Goal: Task Accomplishment & Management: Complete application form

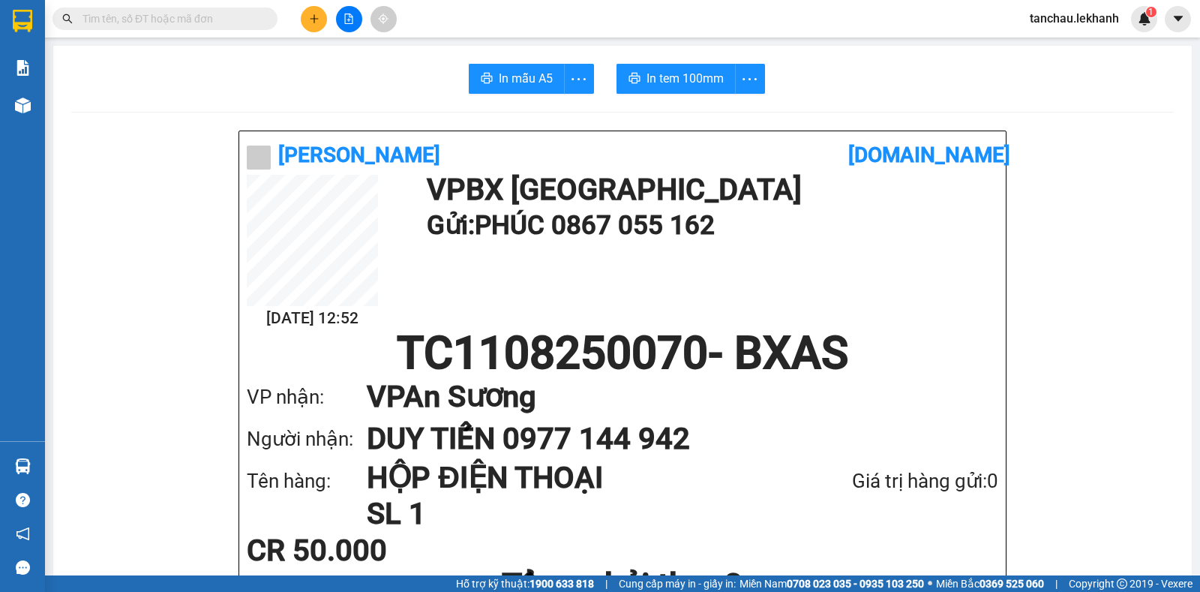
click at [320, 14] on button at bounding box center [314, 19] width 26 height 26
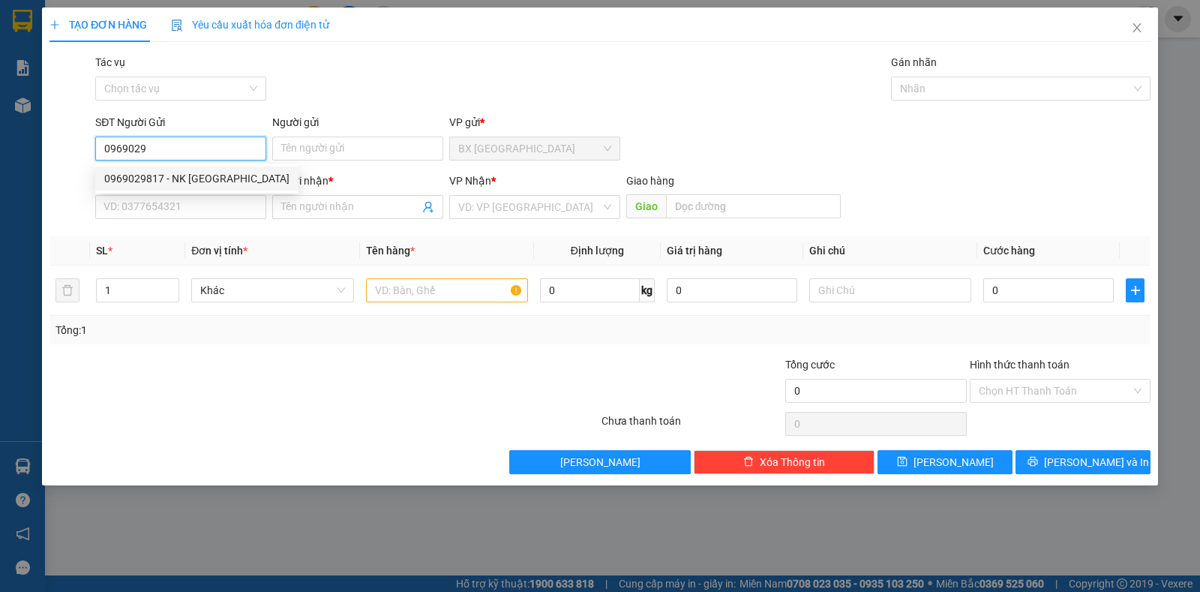
click at [172, 190] on div "0969029817 - NK [GEOGRAPHIC_DATA]" at bounding box center [196, 179] width 203 height 24
type input "0969029817"
type input "NK VIỆT ĐỨC"
type input "0868758712"
type input "LABO ANH THƯ"
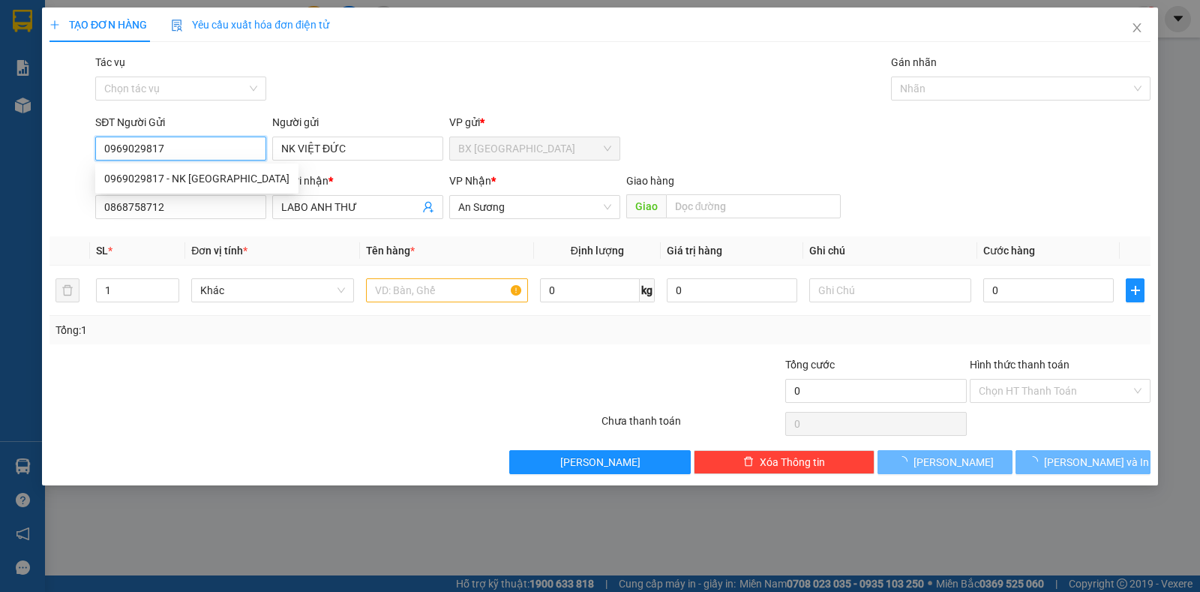
type input "30.000"
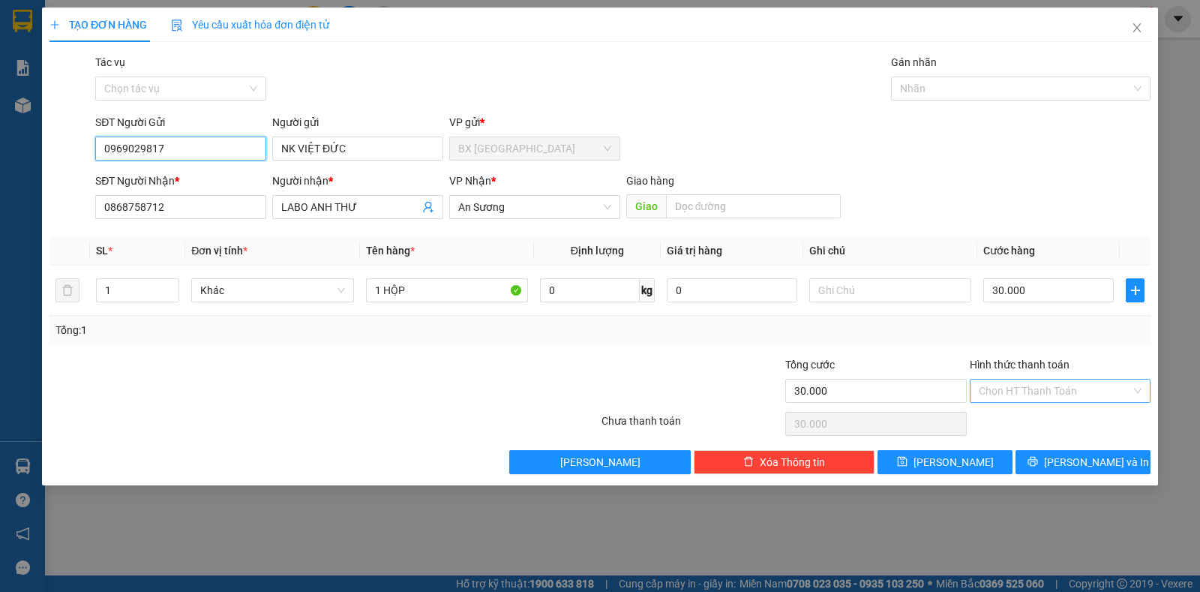
type input "0969029817"
click at [1006, 381] on input "Hình thức thanh toán" at bounding box center [1055, 391] width 152 height 23
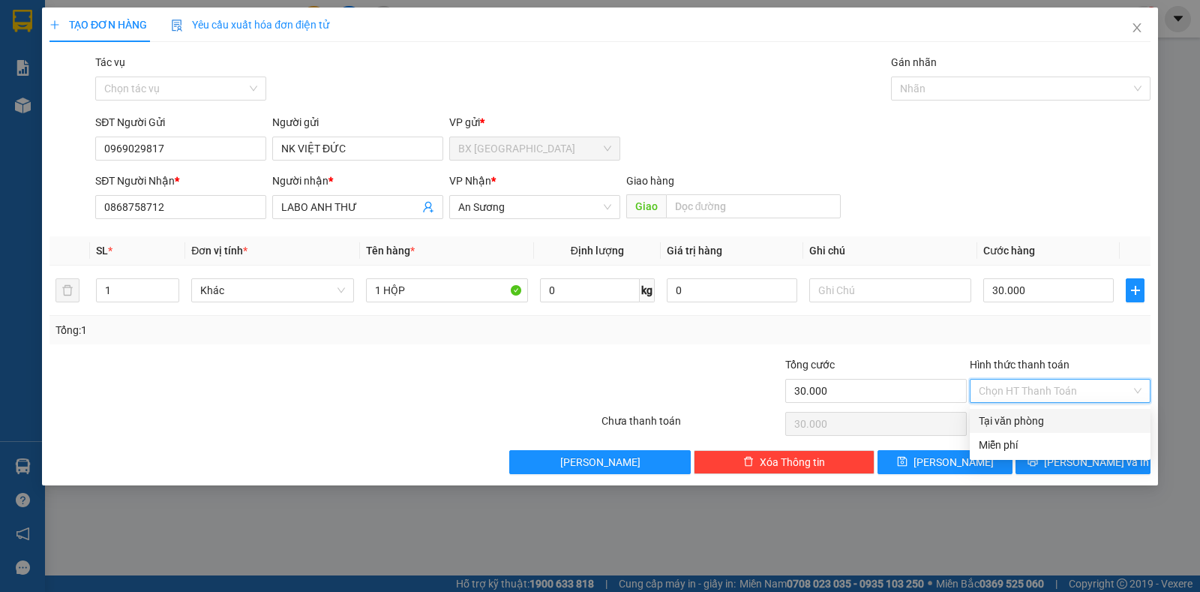
drag, startPoint x: 1023, startPoint y: 410, endPoint x: 1032, endPoint y: 421, distance: 14.4
click at [1023, 410] on div "Tại văn phòng" at bounding box center [1060, 421] width 181 height 24
type input "0"
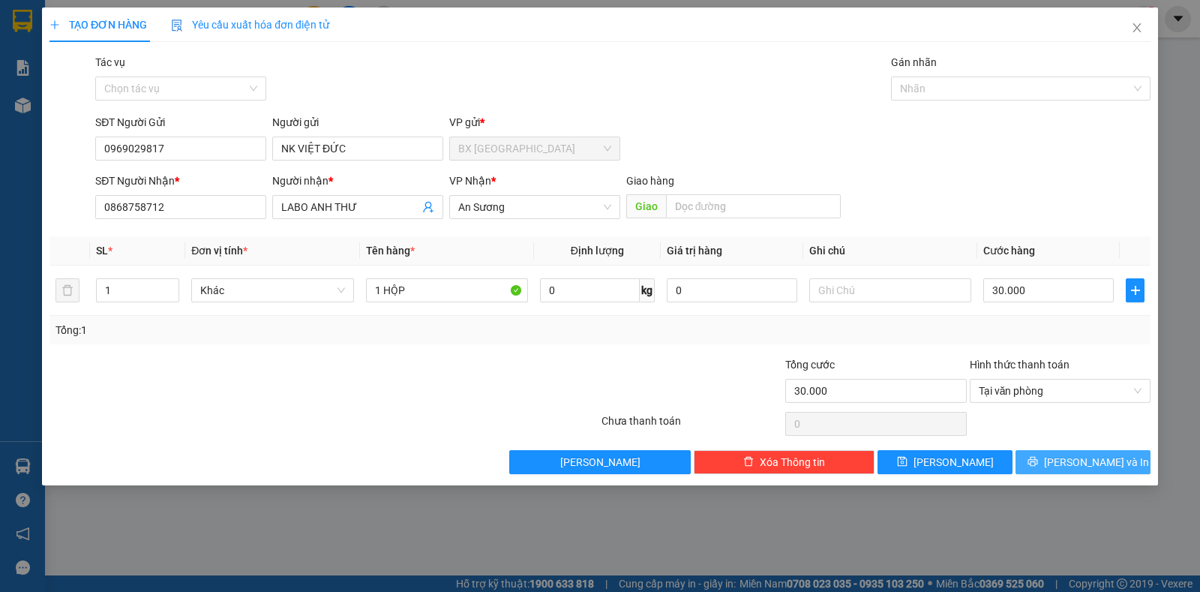
click at [1038, 461] on icon "printer" at bounding box center [1033, 461] width 11 height 11
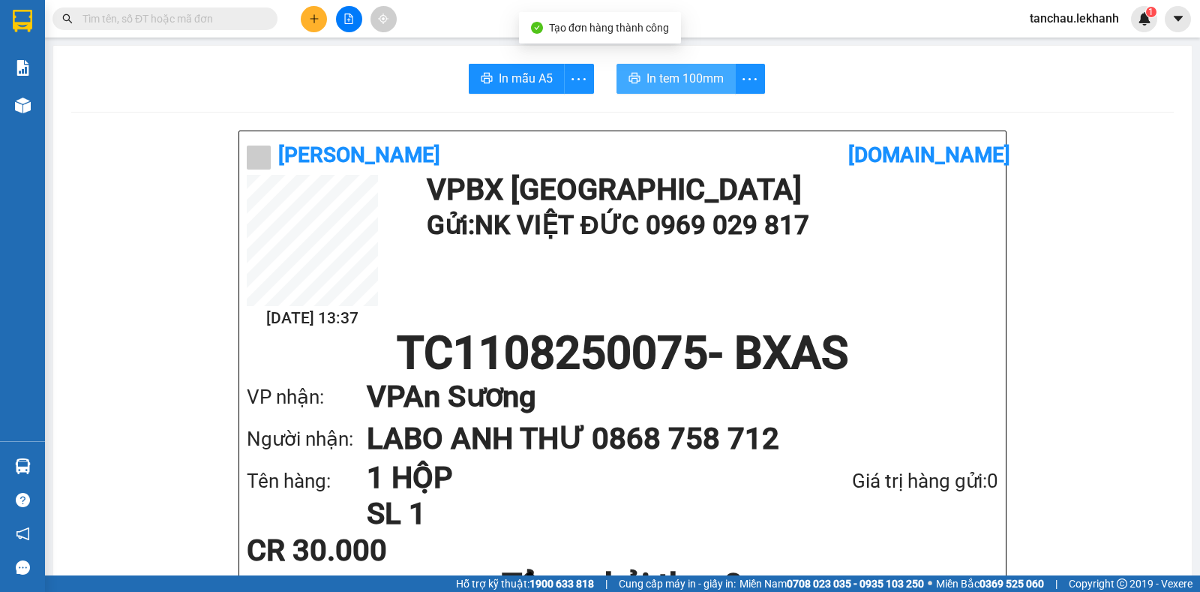
click at [684, 77] on span "In tem 100mm" at bounding box center [685, 78] width 77 height 19
click at [320, 18] on button at bounding box center [314, 19] width 26 height 26
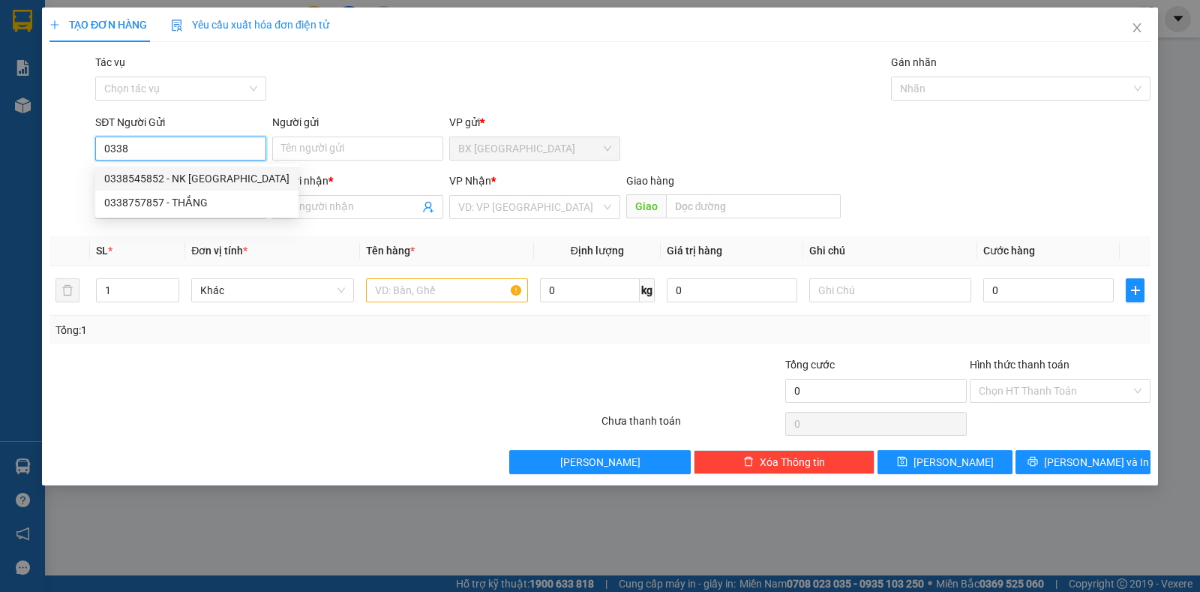
click at [194, 180] on div "0338545852 - NK [GEOGRAPHIC_DATA]" at bounding box center [196, 178] width 185 height 17
type input "0338545852"
type input "NK VIỆT MỸ"
type input "0976810459"
type input "LAB PHÚC HÂN"
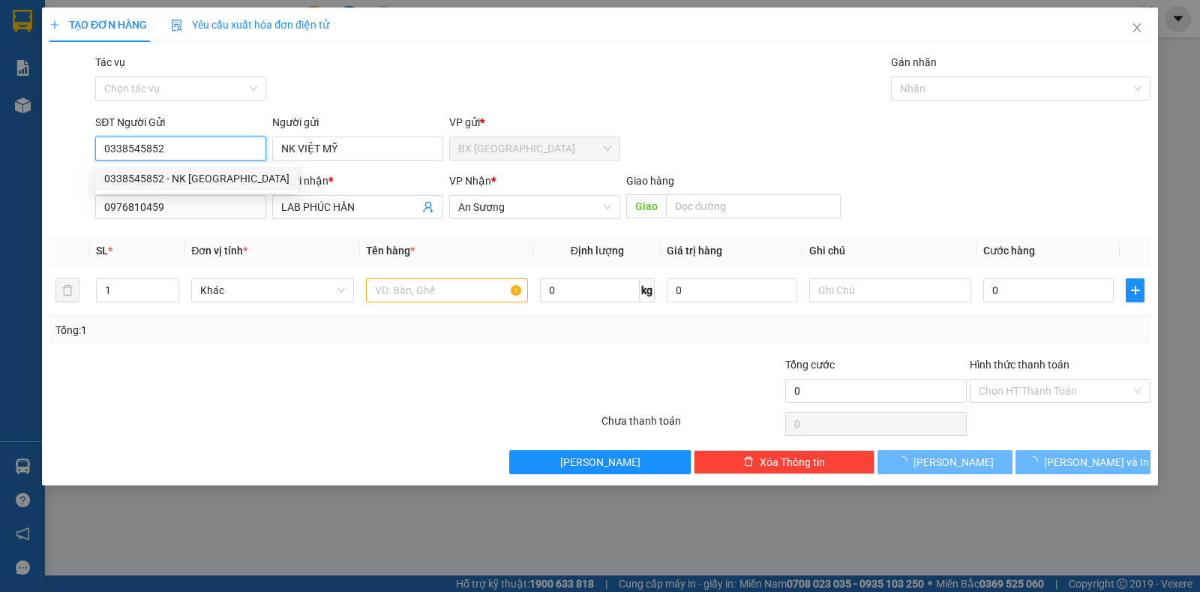
type input "30.000"
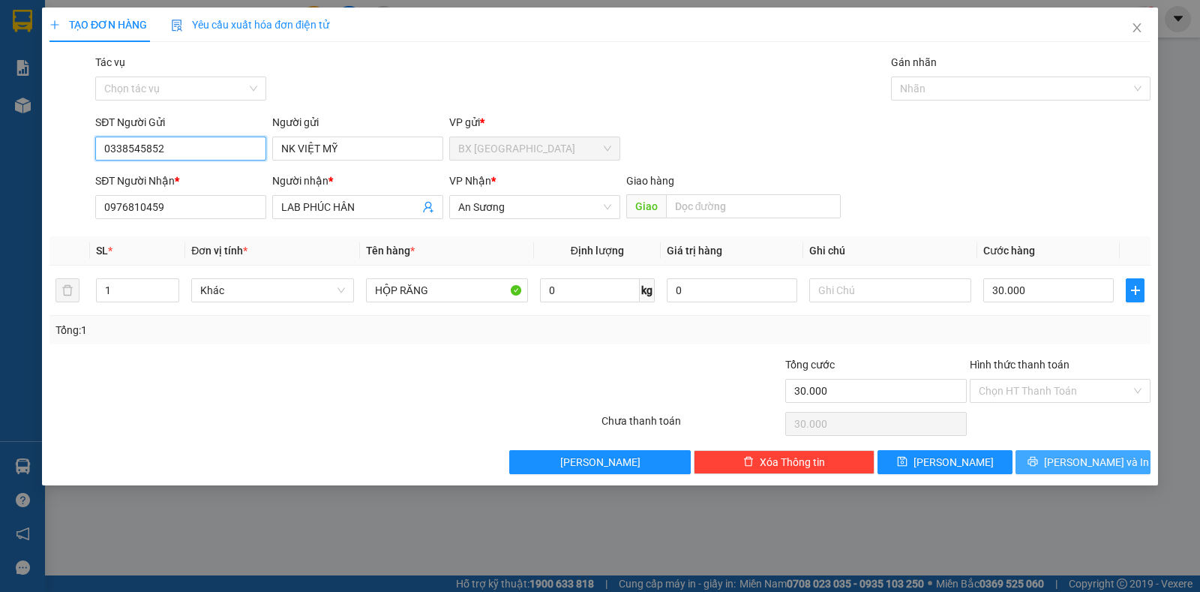
type input "0338545852"
click at [1038, 463] on icon "printer" at bounding box center [1033, 462] width 10 height 10
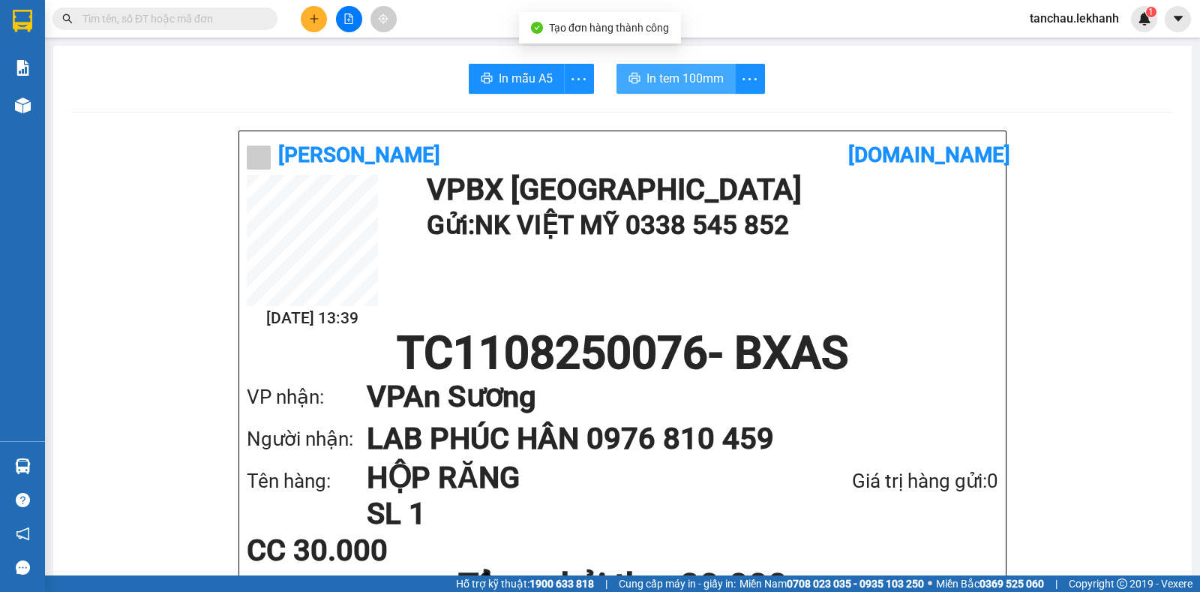
drag, startPoint x: 634, startPoint y: 71, endPoint x: 714, endPoint y: 258, distance: 203.7
click at [634, 71] on button "In tem 100mm" at bounding box center [676, 79] width 119 height 30
click at [320, 17] on button at bounding box center [314, 19] width 26 height 26
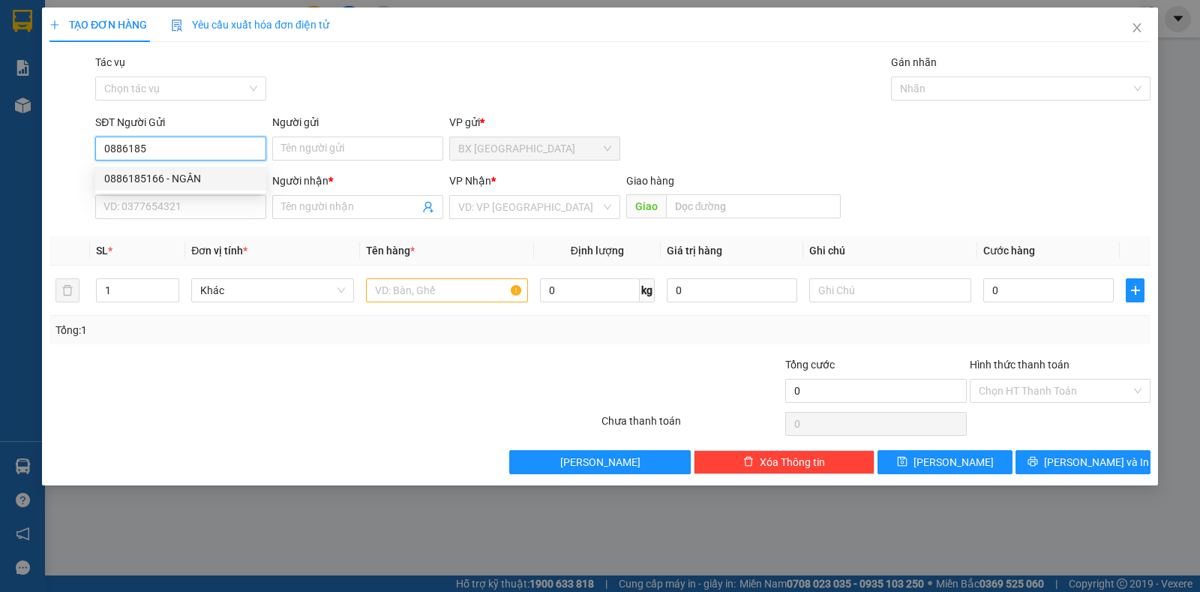
click at [199, 180] on div "0886185166 - NGÂN" at bounding box center [180, 178] width 153 height 17
type input "0886185166"
type input "NGÂN"
type input "0964937161"
type input "TÂM"
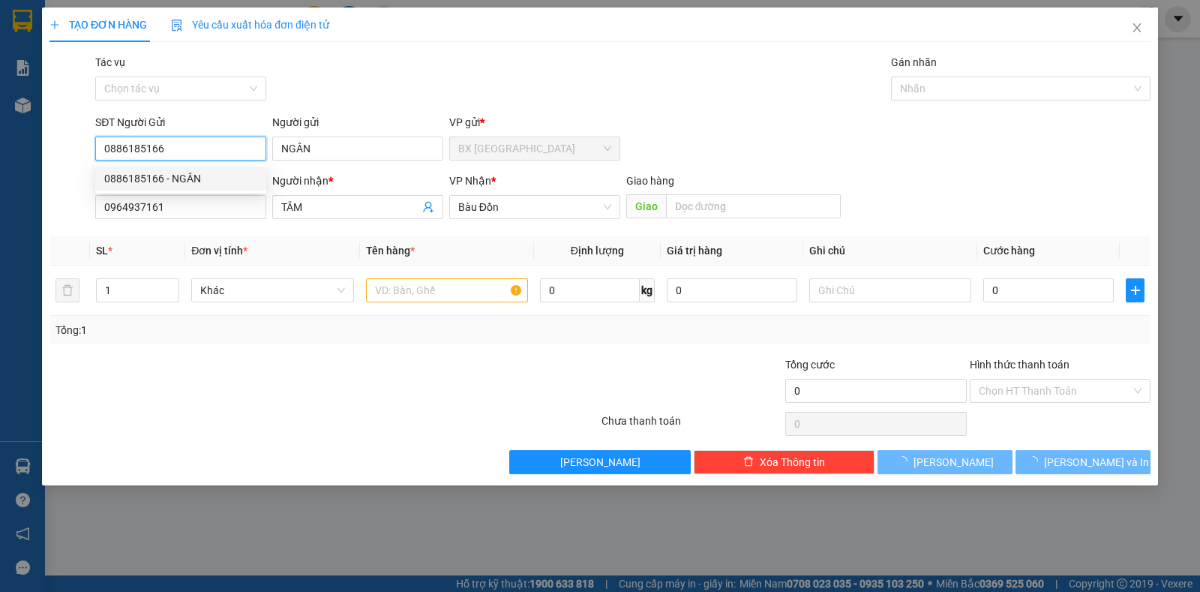
type input "30.000"
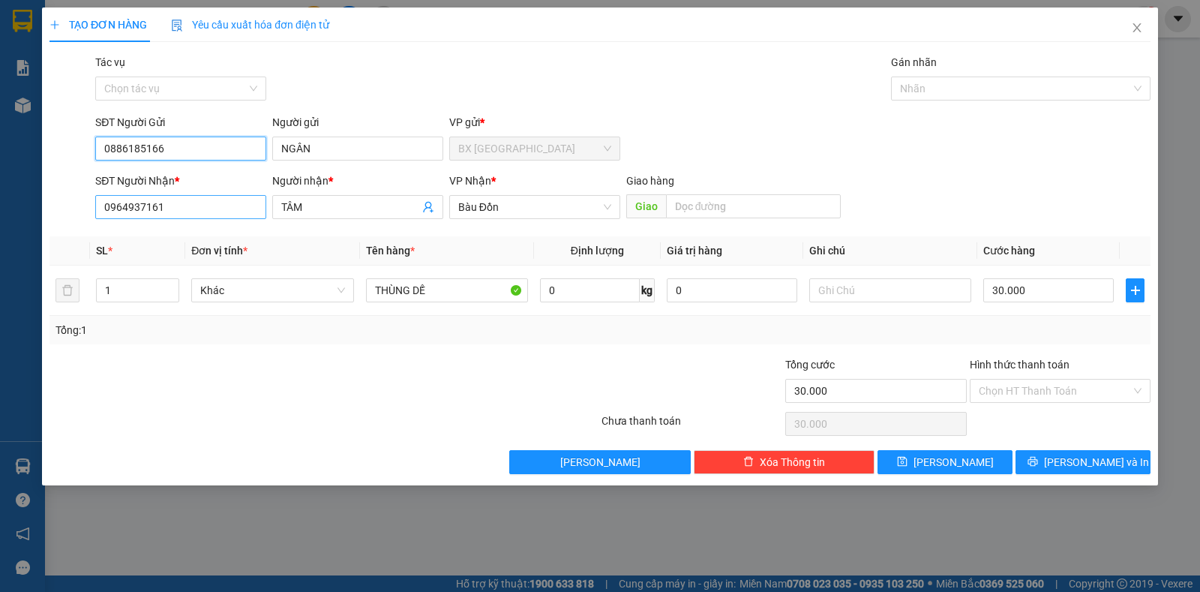
type input "0886185166"
click at [194, 202] on input "0964937161" at bounding box center [180, 207] width 171 height 24
type input "0"
type input "0379852892"
drag, startPoint x: 315, startPoint y: 202, endPoint x: 242, endPoint y: 212, distance: 73.4
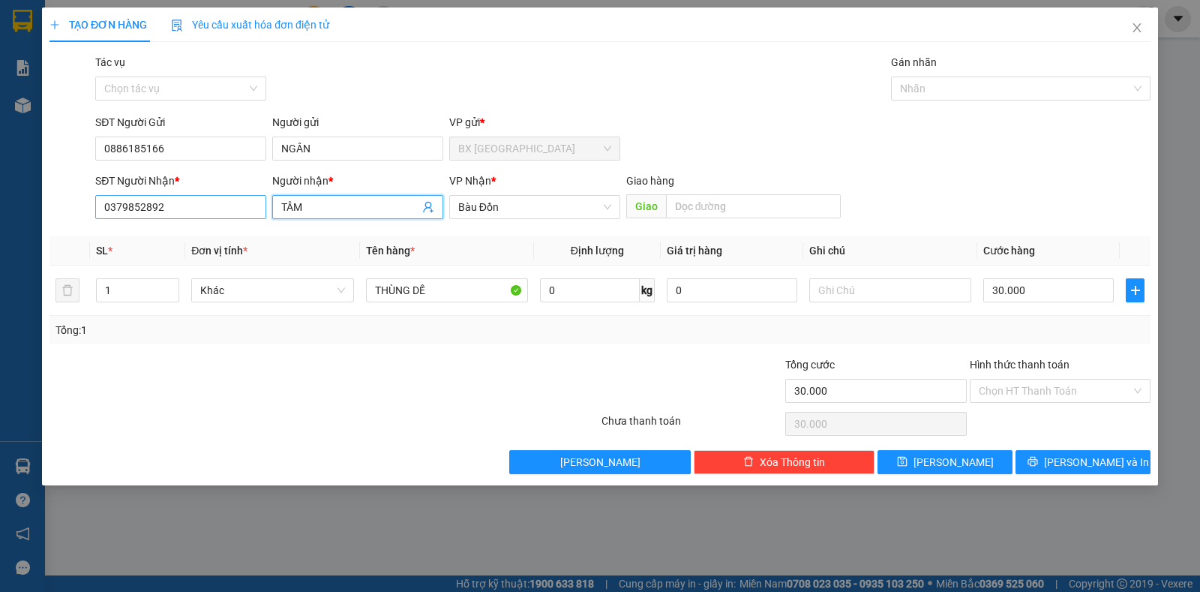
click at [242, 212] on div "SĐT Người Nhận * 0379852892 Người nhận * TÂM TÂM VP Nhận * Bàu Đồn Giao hàng Gi…" at bounding box center [623, 199] width 1062 height 53
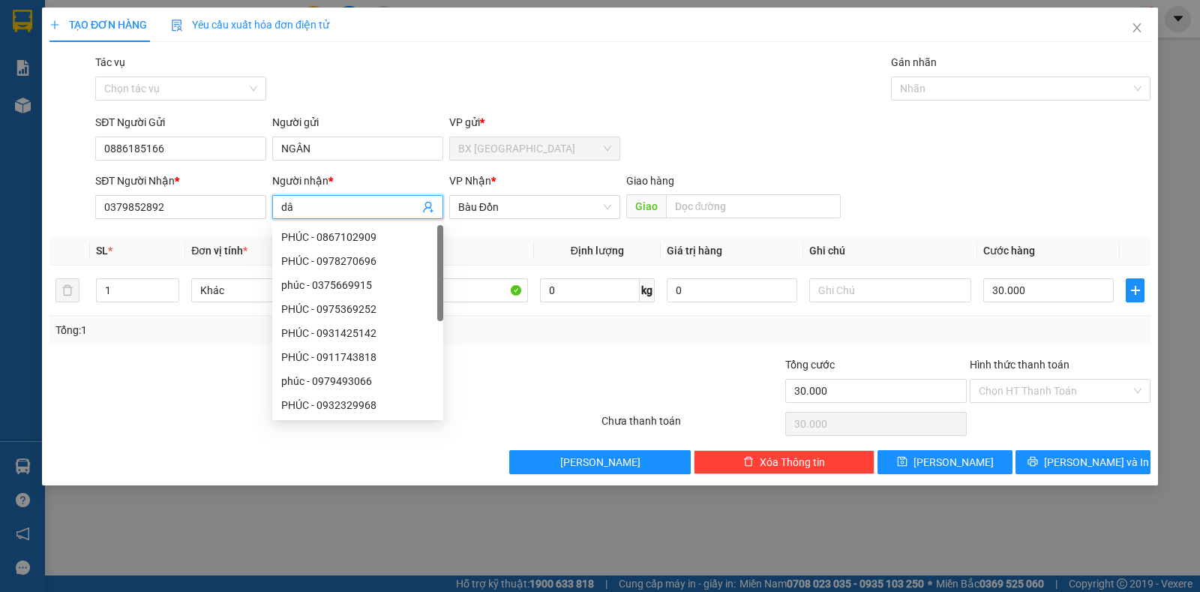
type input "d"
type input "DÂN"
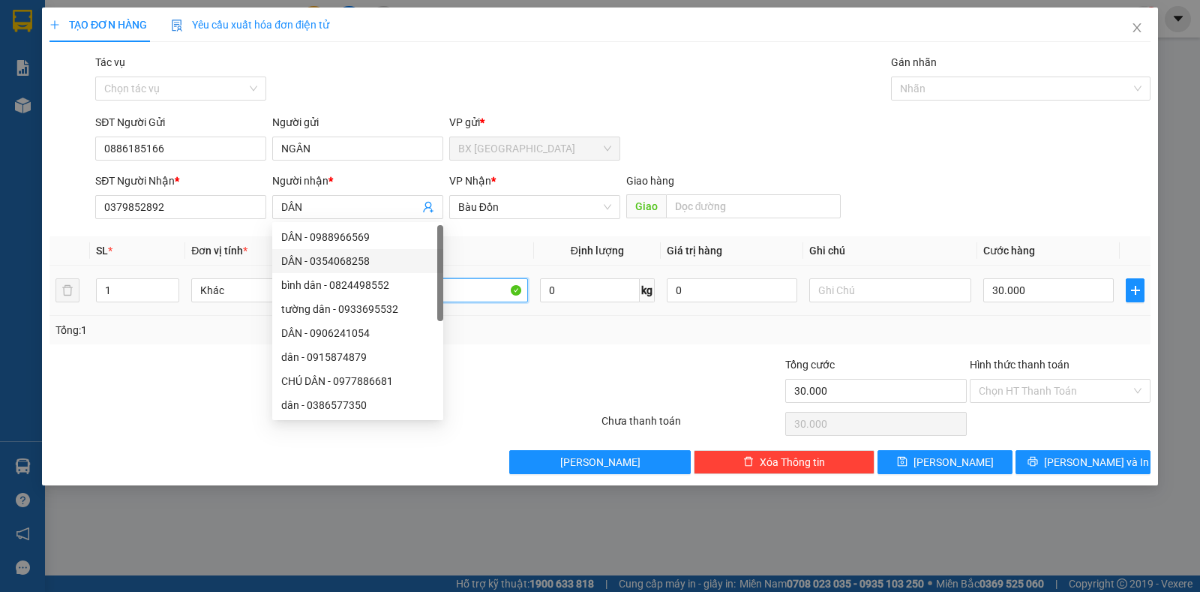
click at [511, 290] on input "THÙNG DẾ" at bounding box center [447, 290] width 162 height 24
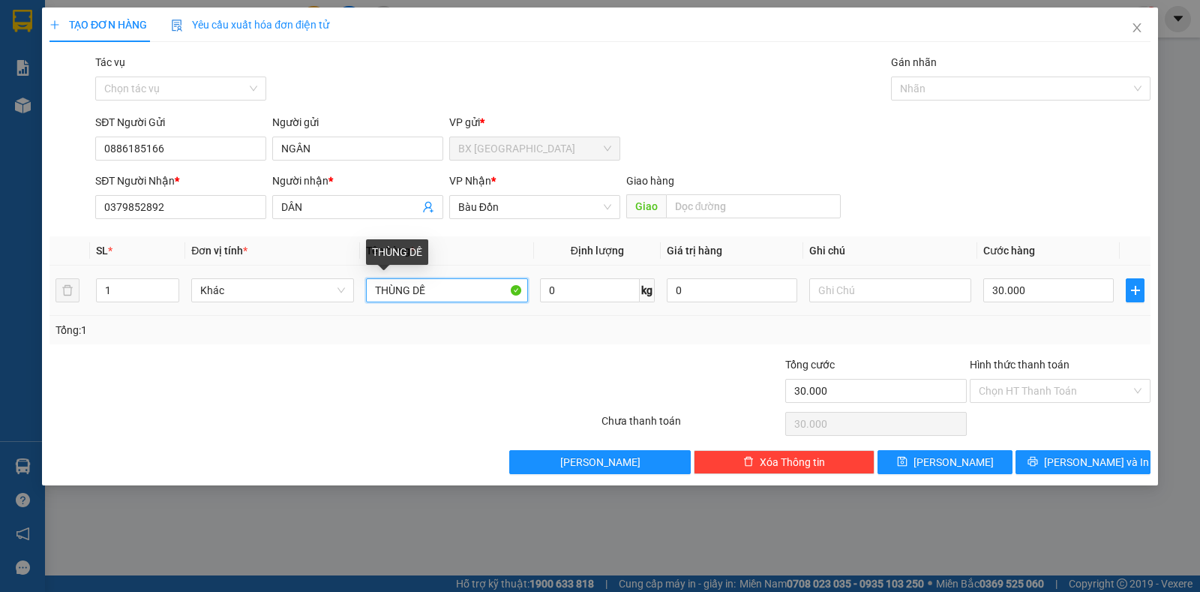
drag, startPoint x: 473, startPoint y: 290, endPoint x: 416, endPoint y: 293, distance: 57.8
click at [416, 293] on input "THÙNG DẾ" at bounding box center [447, 290] width 162 height 24
click at [452, 302] on input "THÙNG DẾ" at bounding box center [447, 290] width 162 height 24
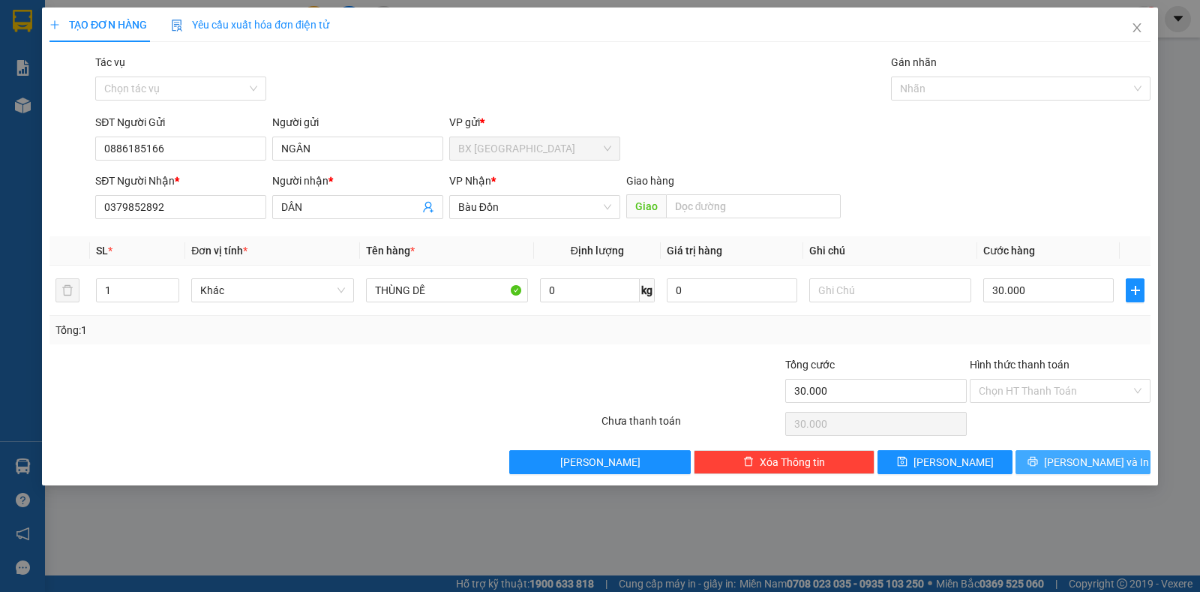
click at [1048, 452] on button "[PERSON_NAME] và In" at bounding box center [1083, 462] width 135 height 24
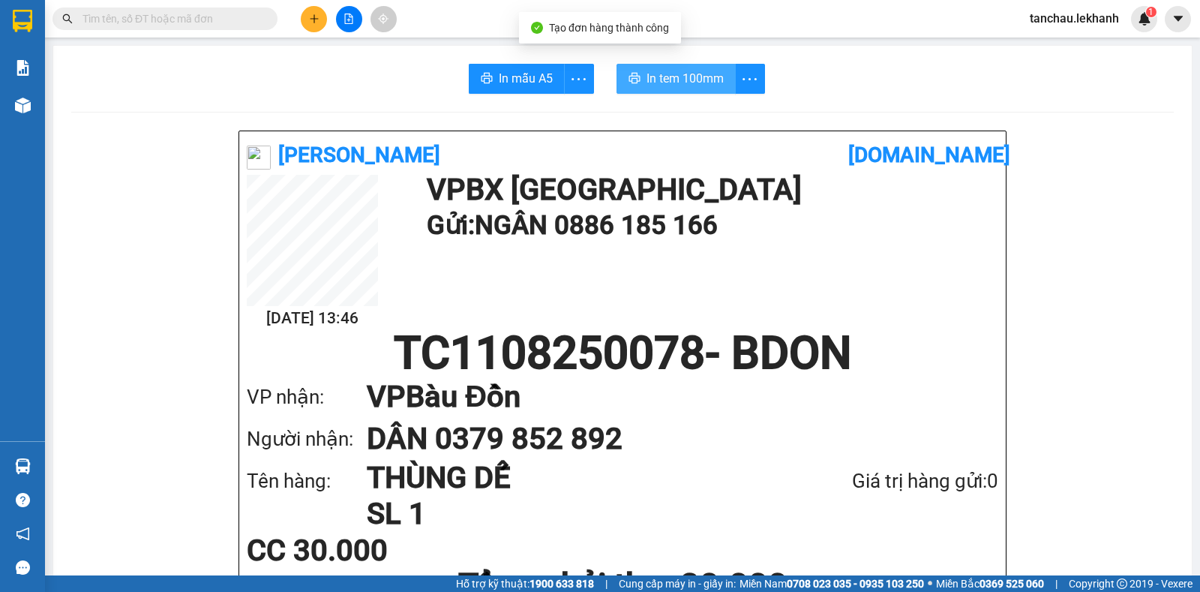
click at [650, 90] on button "In tem 100mm" at bounding box center [676, 79] width 119 height 30
click at [650, 78] on span "In tem 100mm" at bounding box center [685, 78] width 77 height 19
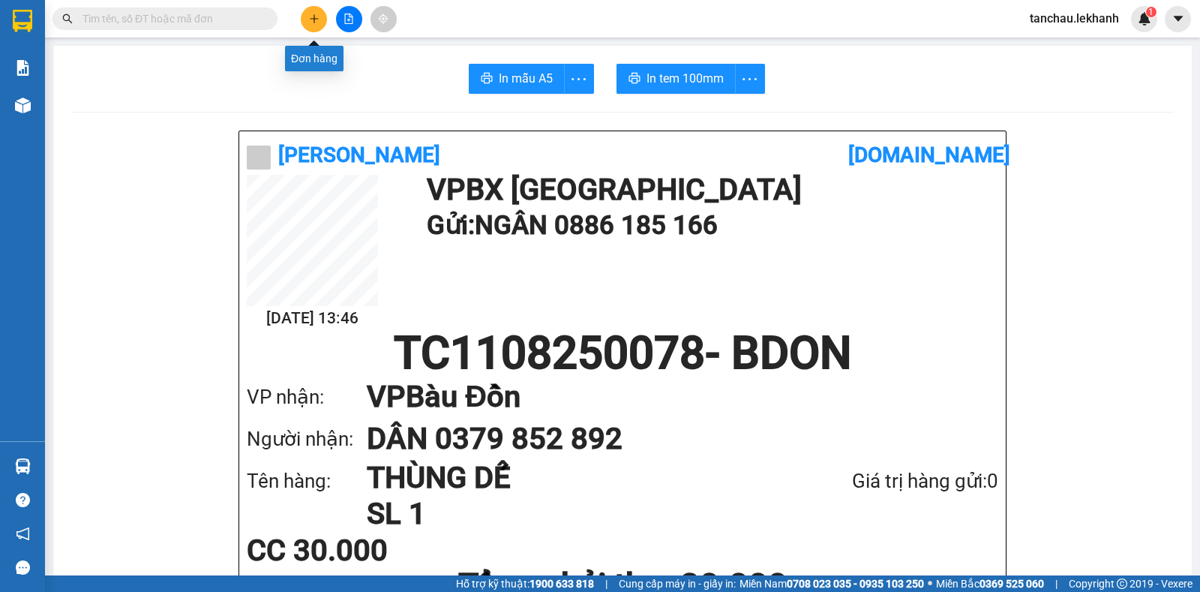
click at [303, 16] on button at bounding box center [314, 19] width 26 height 26
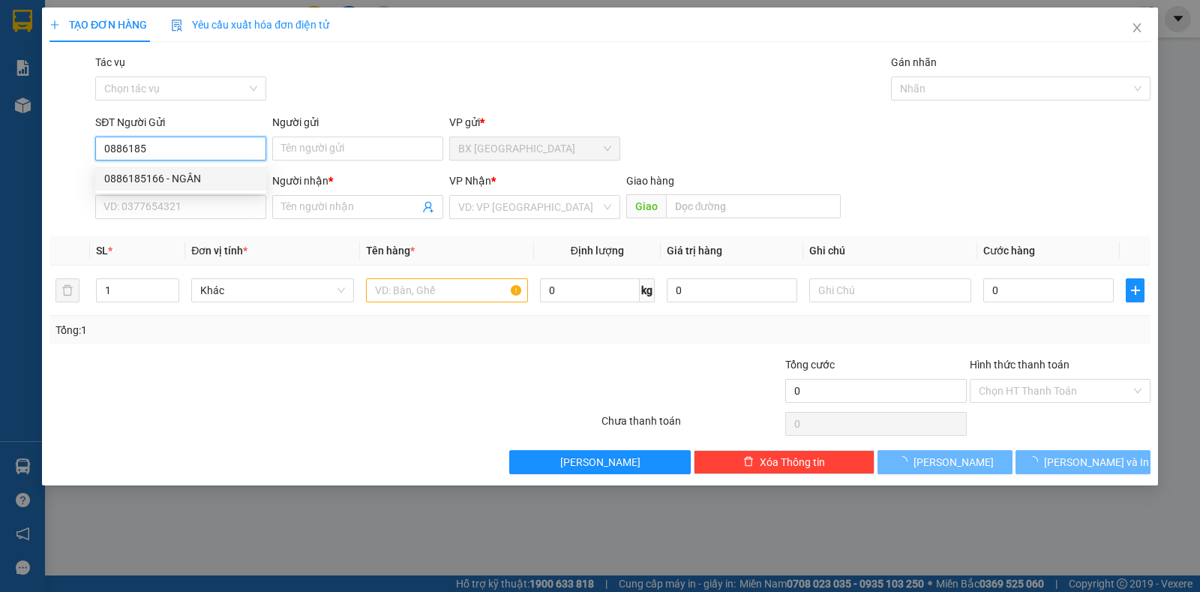
click at [200, 175] on div "0886185166 - NGÂN" at bounding box center [180, 178] width 153 height 17
type input "0886185166"
type input "NGÂN"
type input "0379852892"
type input "DÂN"
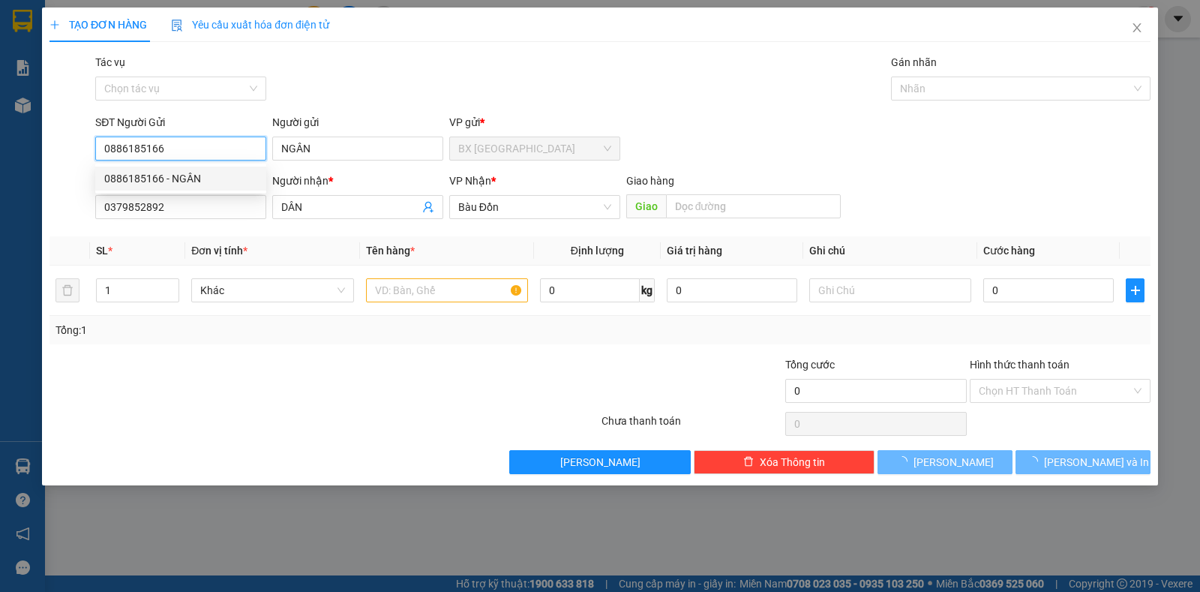
type input "30.000"
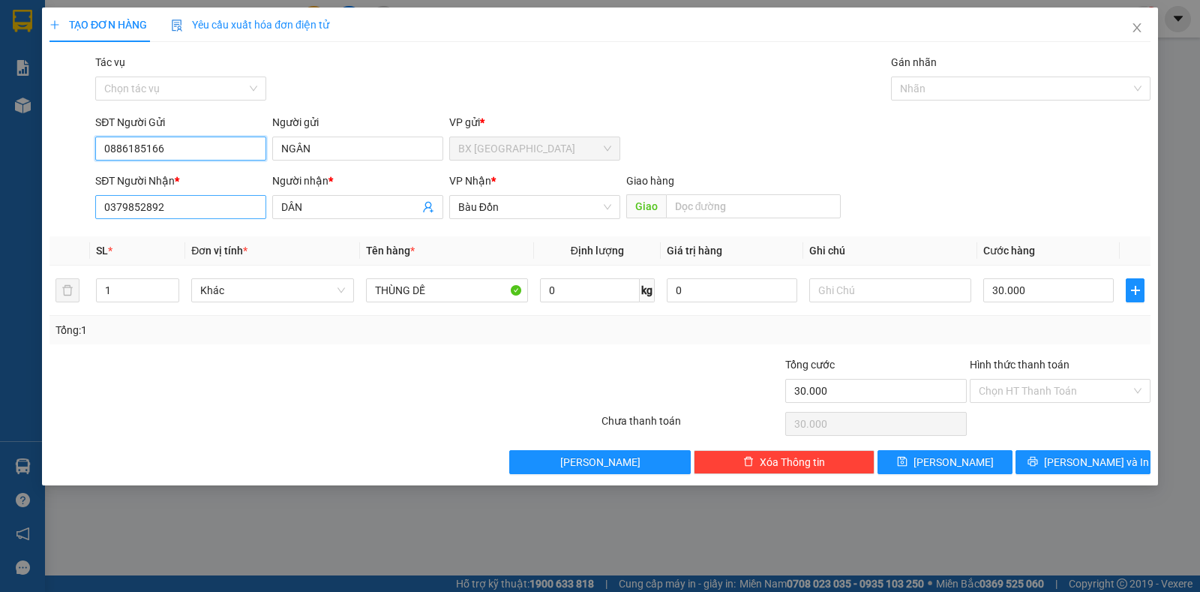
type input "0886185166"
drag, startPoint x: 189, startPoint y: 212, endPoint x: 62, endPoint y: 212, distance: 127.5
click at [62, 212] on div "SĐT Người Nhận * 0379852892 0379852892 Người nhận * DÂN VP Nhận * Bàu Đồn Giao …" at bounding box center [600, 199] width 1104 height 53
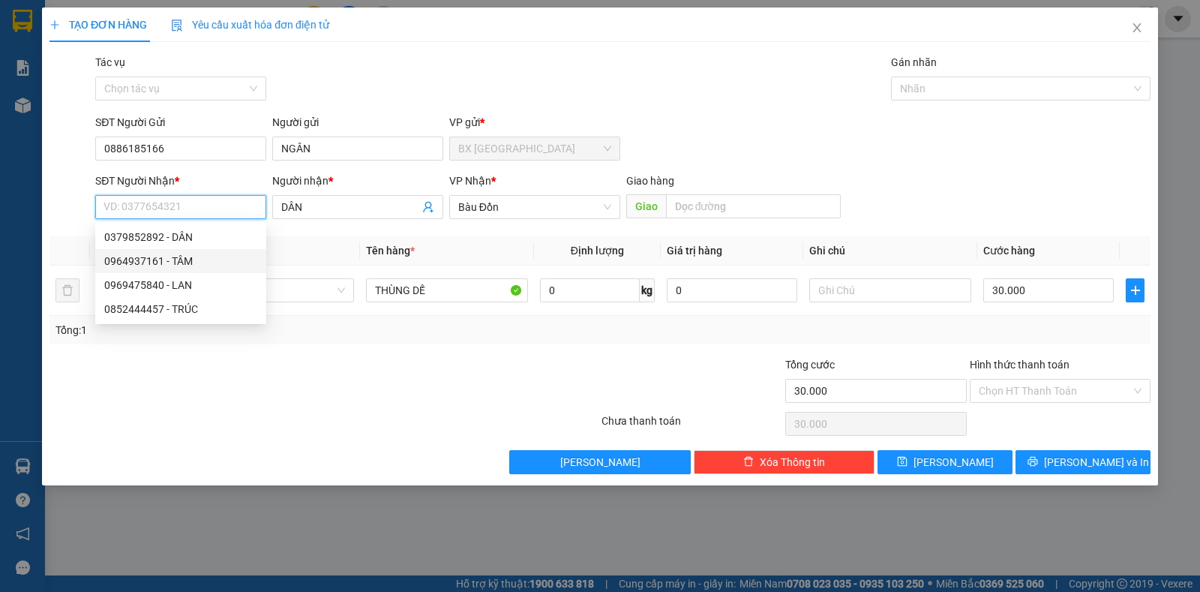
click at [182, 260] on div "0964937161 - TÂM" at bounding box center [180, 261] width 153 height 17
type input "0964937161"
type input "TÂM"
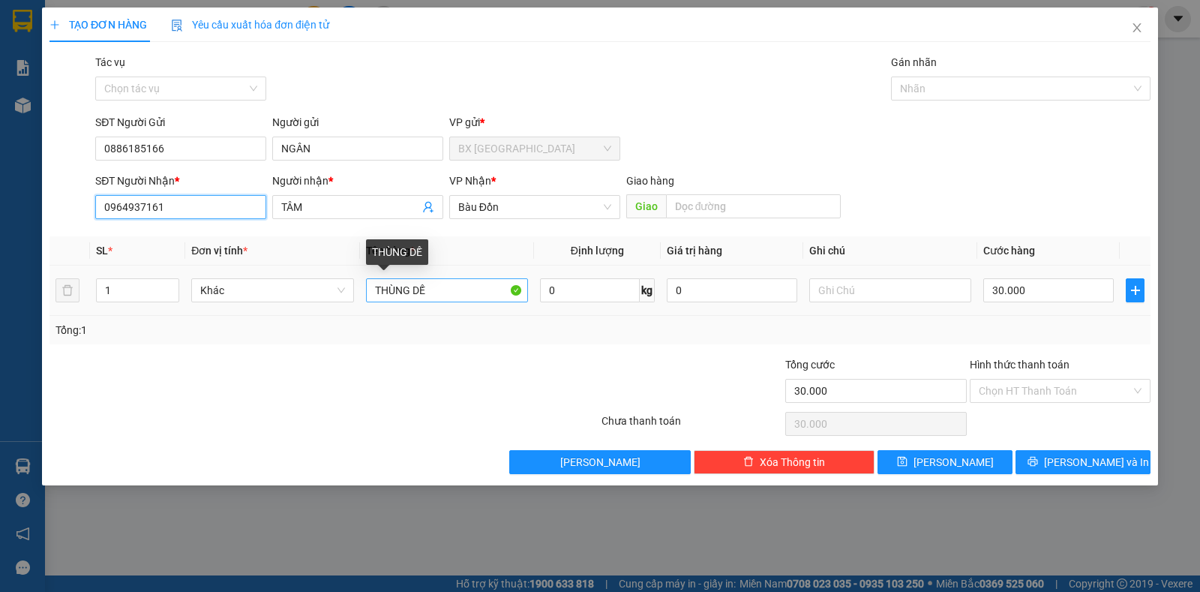
type input "0964937161"
click at [457, 286] on input "THÙNG DẾ" at bounding box center [447, 290] width 162 height 24
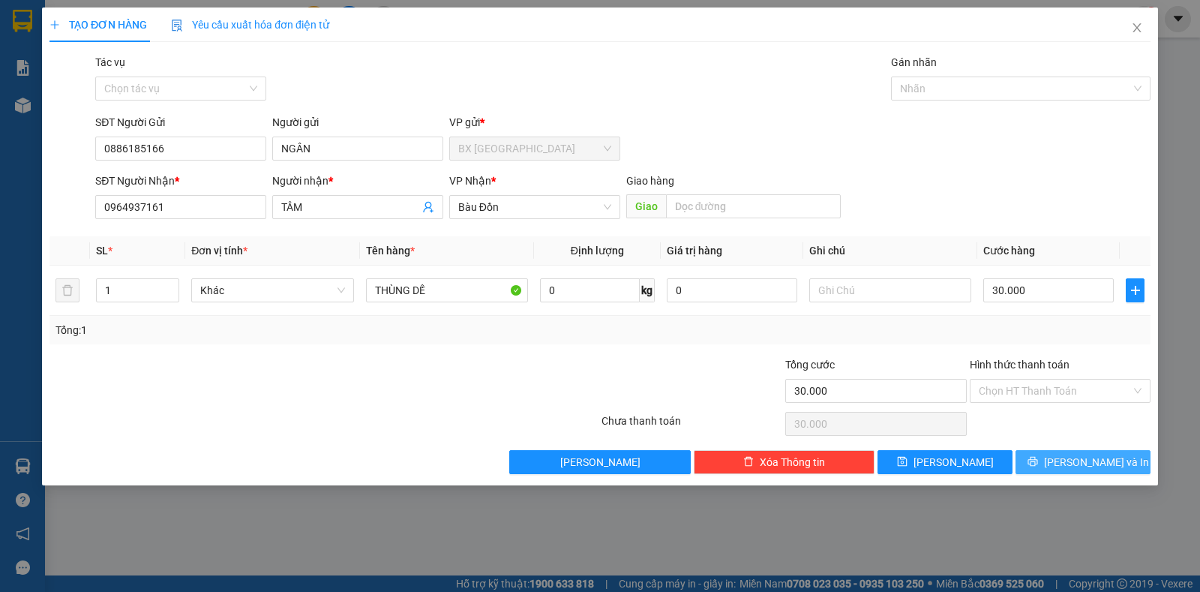
click at [1062, 452] on button "[PERSON_NAME] và In" at bounding box center [1083, 462] width 135 height 24
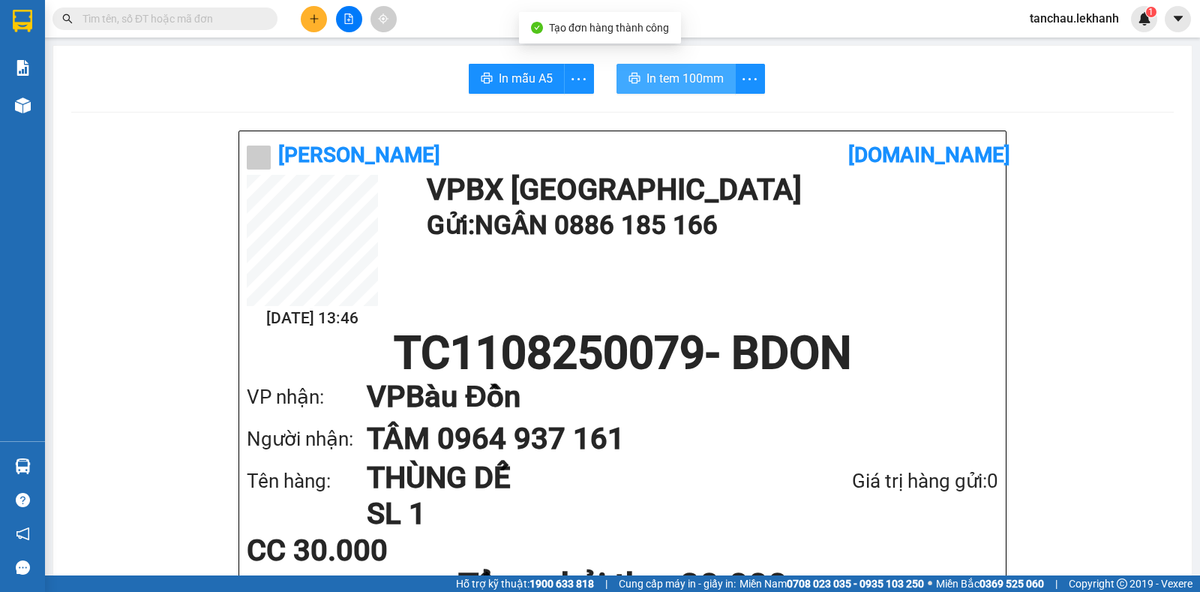
click at [682, 72] on span "In tem 100mm" at bounding box center [685, 78] width 77 height 19
